Goal: Navigation & Orientation: Understand site structure

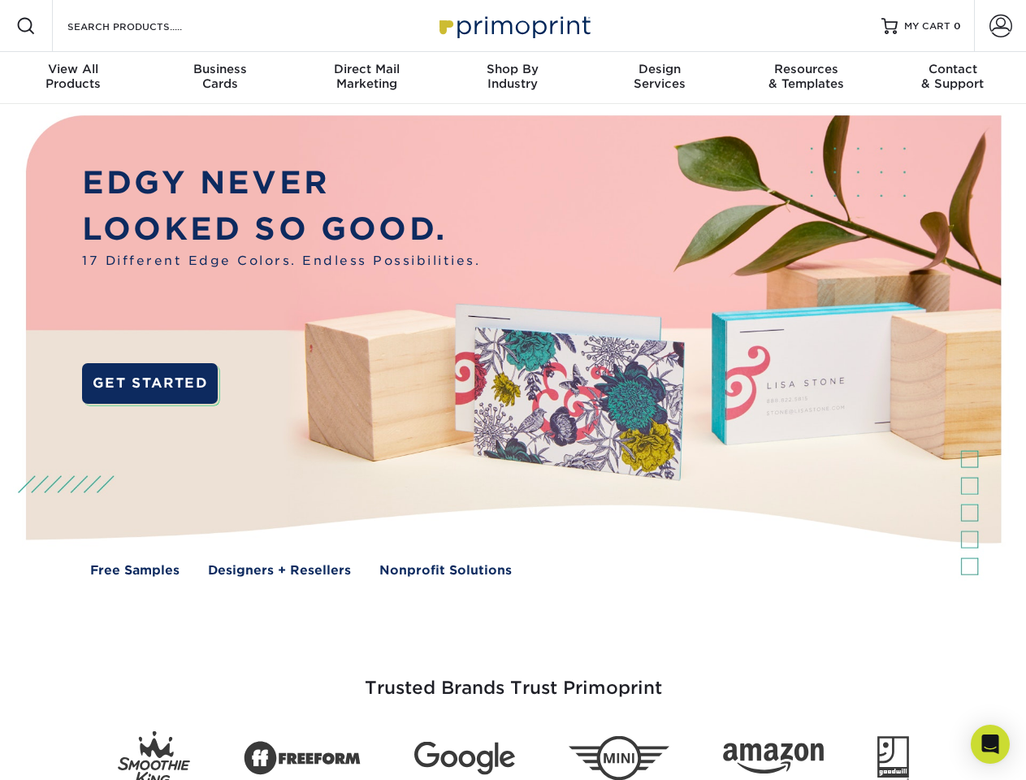
click at [513, 390] on img at bounding box center [513, 358] width 1016 height 508
click at [26, 26] on span at bounding box center [25, 25] width 19 height 19
click at [1000, 26] on span at bounding box center [1001, 26] width 23 height 23
click at [73, 78] on div "View All Products" at bounding box center [73, 76] width 146 height 29
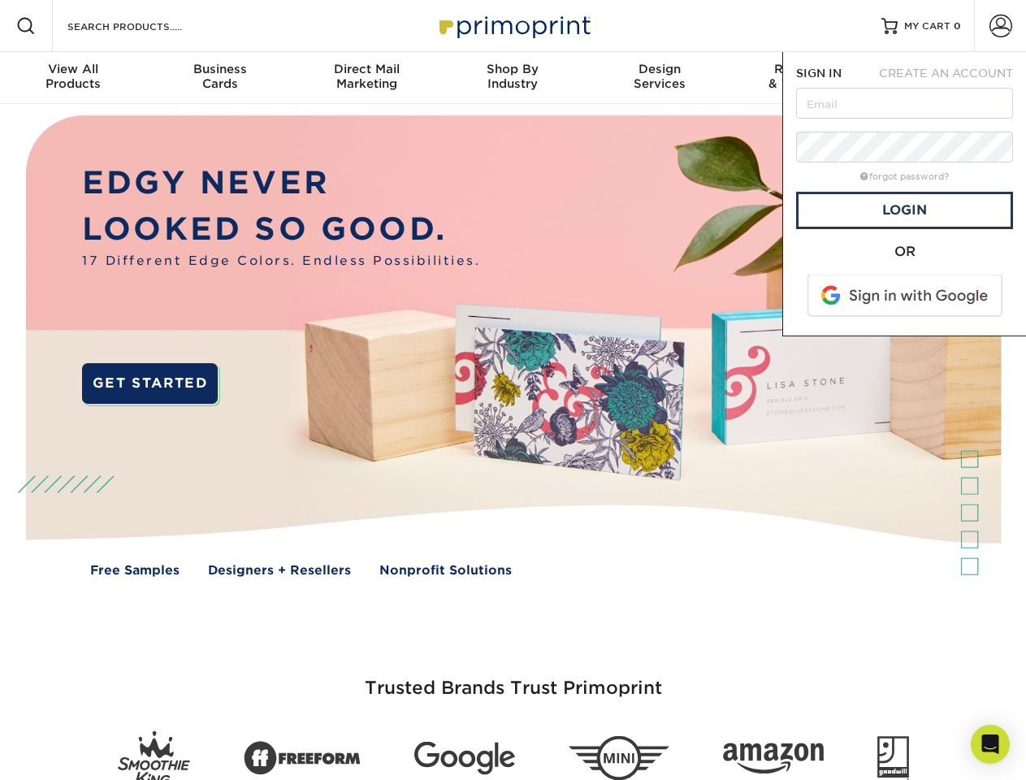
click at [219, 78] on div "Business Cards" at bounding box center [219, 76] width 146 height 29
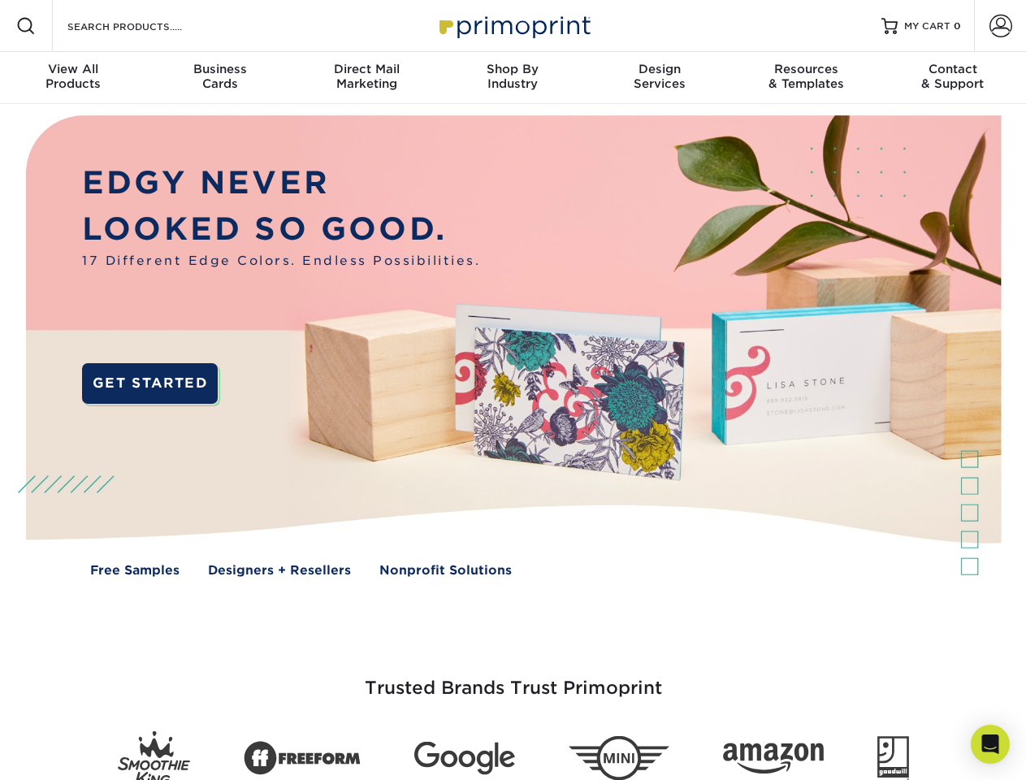
click at [366, 78] on div "Direct Mail Marketing" at bounding box center [366, 76] width 146 height 29
click at [513, 78] on div "Shop By Industry" at bounding box center [513, 76] width 146 height 29
click at [660, 78] on div "Design Services" at bounding box center [660, 76] width 146 height 29
click at [806, 78] on div "Resources & Templates" at bounding box center [806, 76] width 146 height 29
click at [953, 78] on div "Contact & Support" at bounding box center [953, 76] width 146 height 29
